Goal: Information Seeking & Learning: Learn about a topic

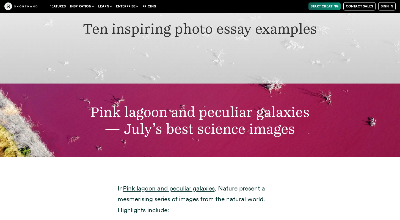
scroll to position [1911, 0]
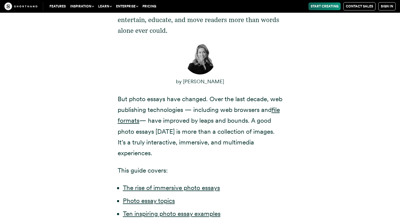
scroll to position [186, 0]
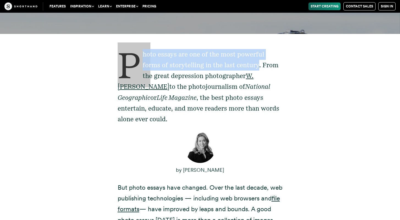
drag, startPoint x: 122, startPoint y: 58, endPoint x: 239, endPoint y: 63, distance: 117.9
click at [239, 63] on p "Photo essays are one of the most powerful forms of storytelling in the last cen…" at bounding box center [200, 86] width 165 height 75
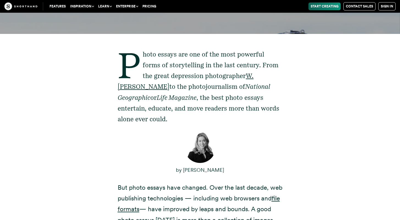
click at [211, 65] on p "Photo essays are one of the most powerful forms of storytelling in the last cen…" at bounding box center [200, 86] width 165 height 75
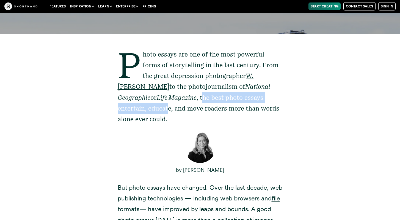
drag, startPoint x: 162, startPoint y: 96, endPoint x: 276, endPoint y: 98, distance: 113.9
click at [276, 98] on p "Photo essays are one of the most powerful forms of storytelling in the last cen…" at bounding box center [200, 86] width 165 height 75
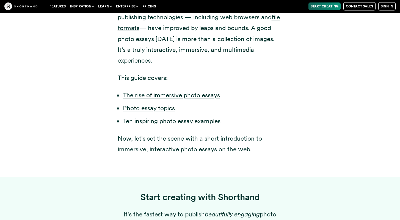
scroll to position [368, 0]
